Goal: Task Accomplishment & Management: Complete application form

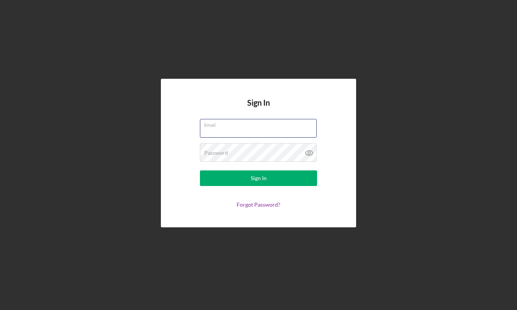
type input "[EMAIL_ADDRESS][DOMAIN_NAME]"
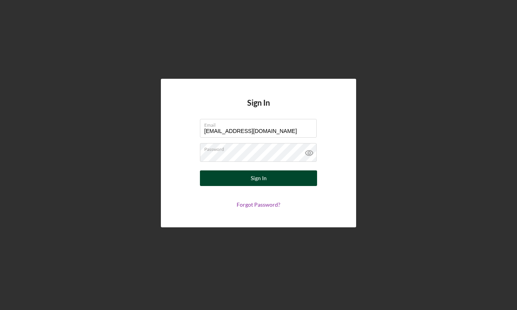
click at [262, 185] on div "Sign In" at bounding box center [259, 179] width 16 height 16
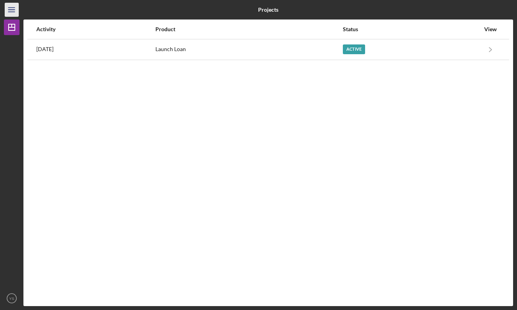
click at [10, 12] on line "button" at bounding box center [11, 12] width 6 height 0
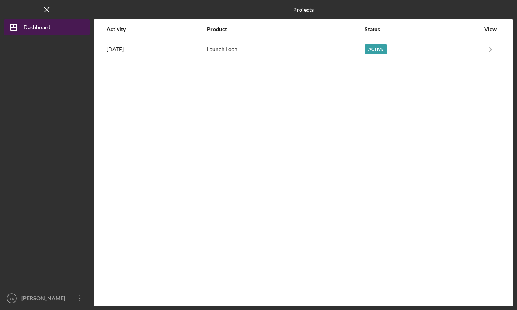
click at [48, 27] on div "Dashboard" at bounding box center [36, 29] width 27 height 18
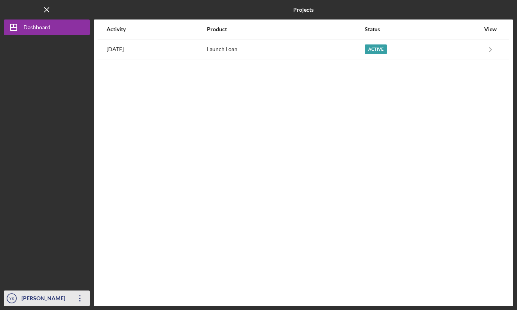
click at [56, 301] on div "[PERSON_NAME] [PERSON_NAME]" at bounding box center [45, 306] width 51 height 31
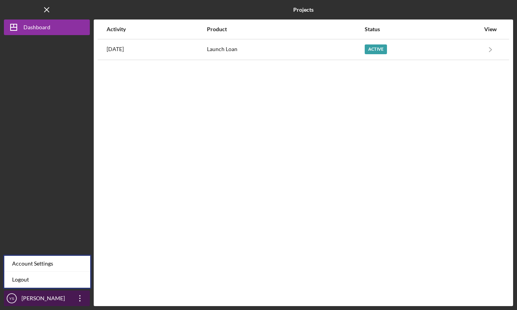
click at [81, 297] on icon "Icon/Overflow" at bounding box center [80, 299] width 20 height 20
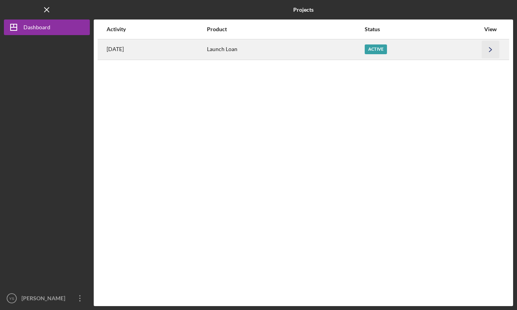
click at [492, 49] on icon "Icon/Navigate" at bounding box center [491, 50] width 18 height 18
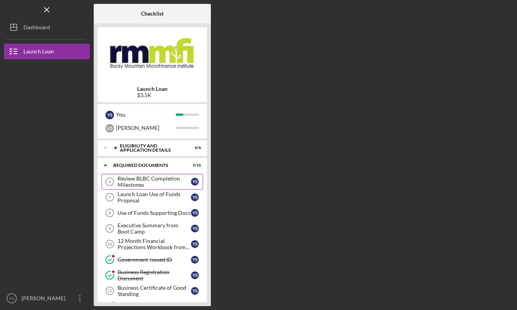
click at [173, 178] on div "Review BLBC Completion Milestones" at bounding box center [153, 182] width 73 height 12
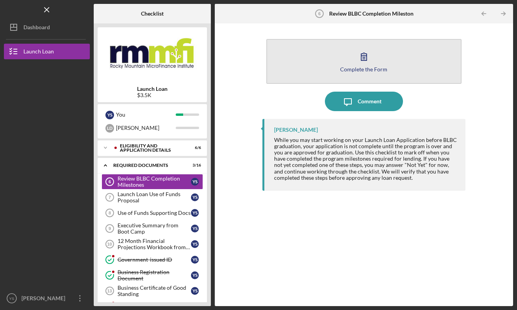
click at [365, 62] on icon "button" at bounding box center [364, 57] width 20 height 20
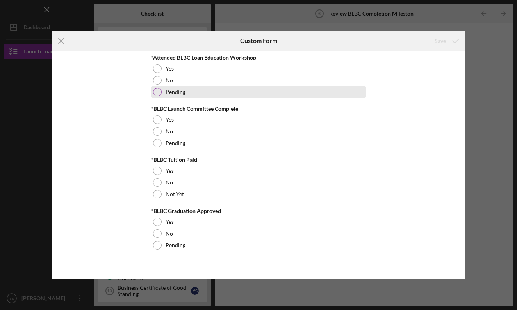
click at [206, 91] on div "Pending" at bounding box center [258, 92] width 215 height 12
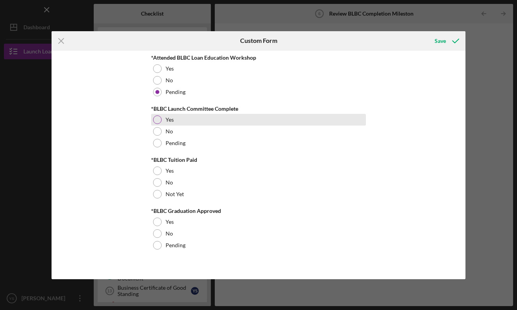
click at [223, 121] on div "Yes" at bounding box center [258, 120] width 215 height 12
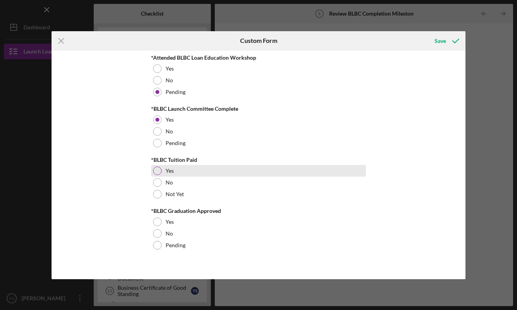
click at [196, 171] on div "Yes" at bounding box center [258, 171] width 215 height 12
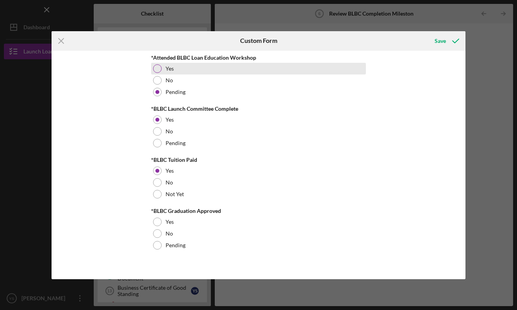
click at [160, 66] on div at bounding box center [157, 68] width 9 height 9
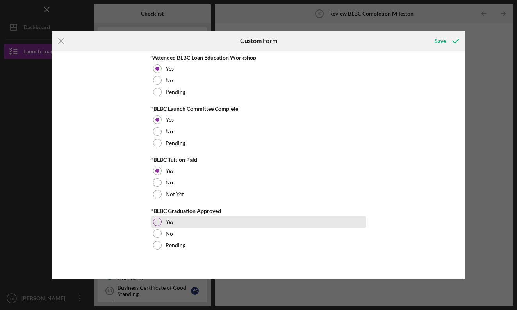
click at [215, 222] on div "Yes" at bounding box center [258, 222] width 215 height 12
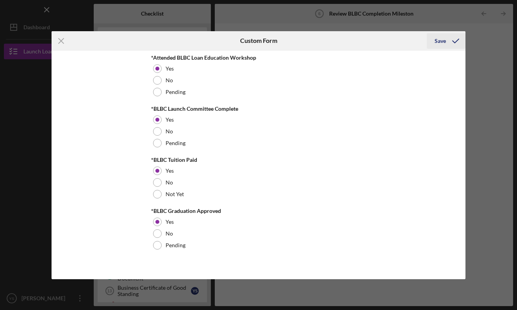
click at [452, 43] on icon "submit" at bounding box center [456, 41] width 20 height 20
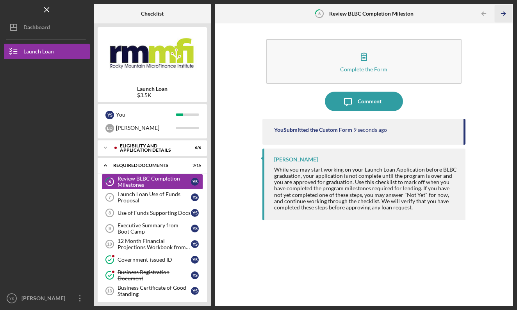
click at [502, 13] on icon "Icon/Table Pagination Arrow" at bounding box center [503, 14] width 18 height 18
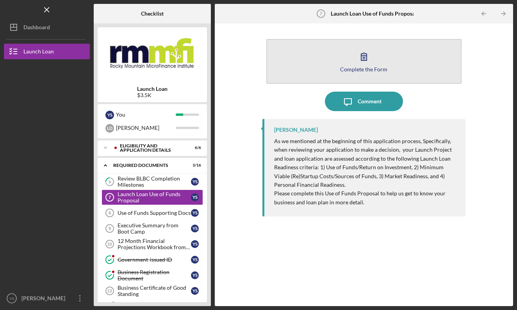
click at [377, 75] on button "Complete the Form Form" at bounding box center [363, 61] width 195 height 45
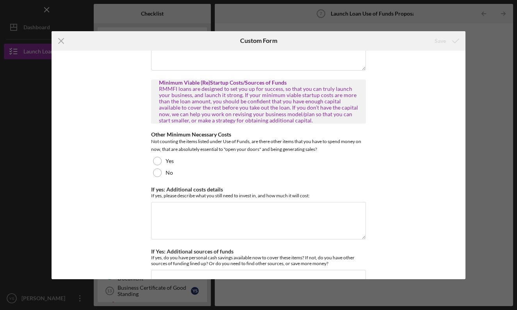
scroll to position [306, 0]
